Goal: Transaction & Acquisition: Purchase product/service

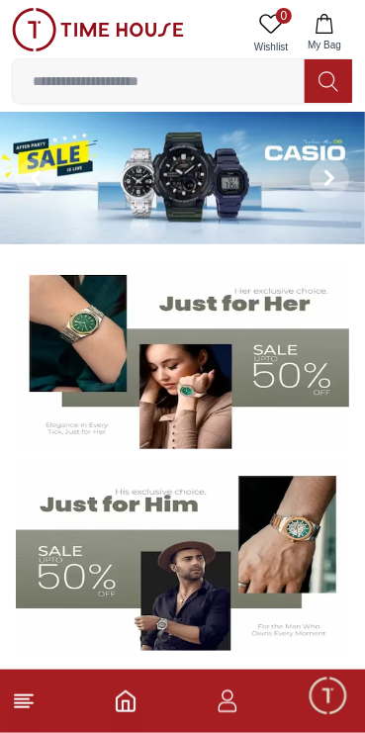
click at [191, 392] on img at bounding box center [182, 356] width 333 height 185
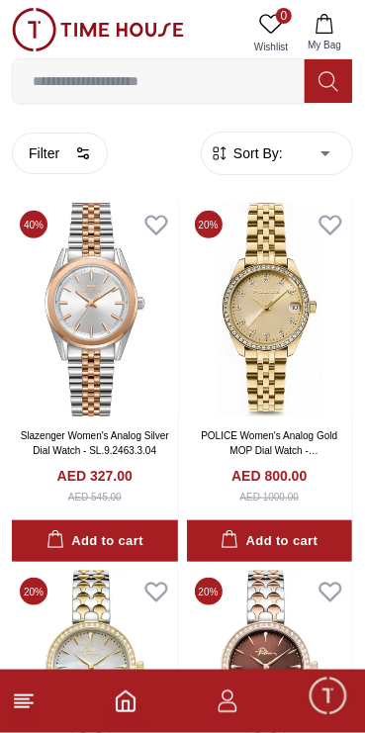
click at [65, 142] on button "Filter" at bounding box center [60, 153] width 96 height 42
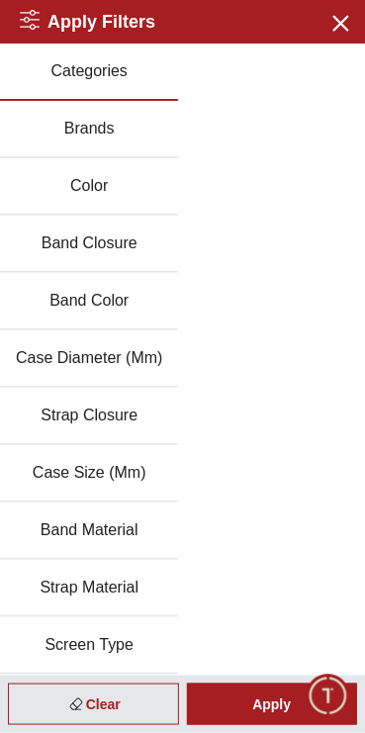
click at [153, 135] on button "Brands" at bounding box center [89, 129] width 178 height 57
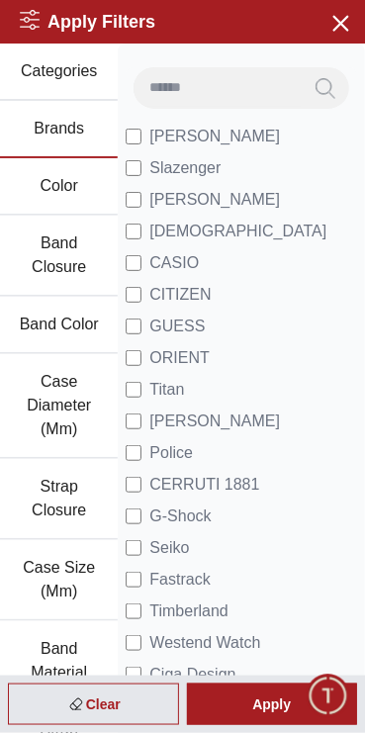
click at [199, 275] on span "CASIO" at bounding box center [173, 263] width 49 height 24
click at [265, 702] on div "Apply" at bounding box center [272, 704] width 171 height 42
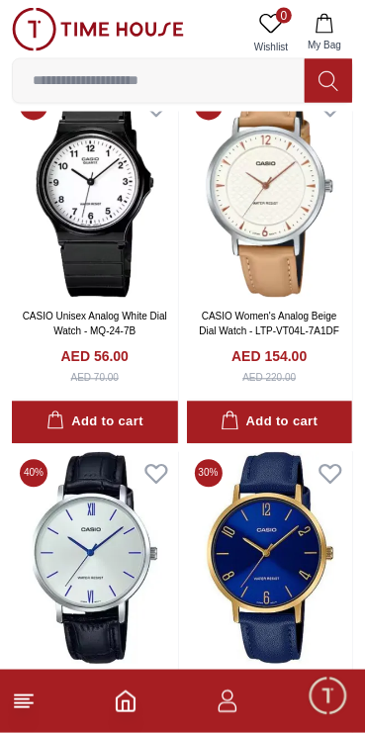
scroll to position [2321, 0]
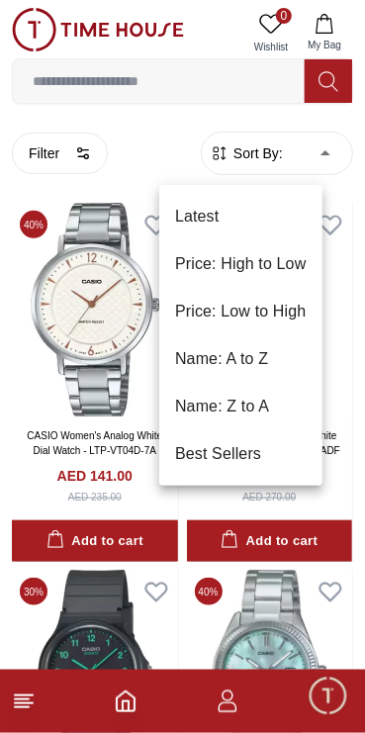
click at [292, 311] on li "Price: Low to High" at bounding box center [240, 311] width 163 height 47
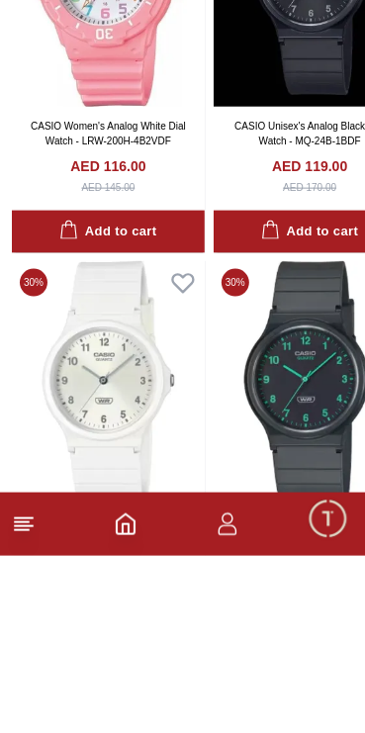
scroll to position [3387, 0]
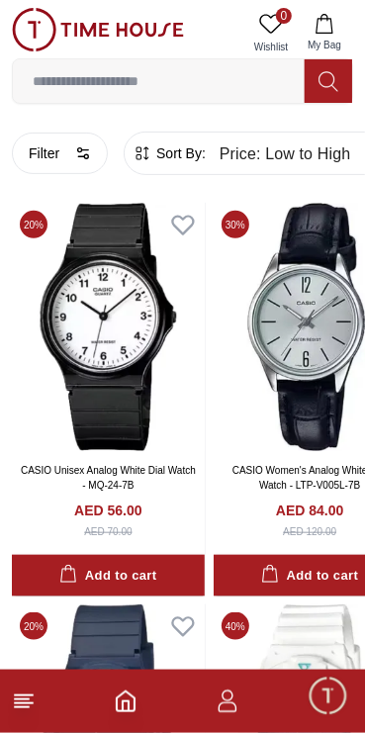
type input "******"
